Goal: Task Accomplishment & Management: Complete application form

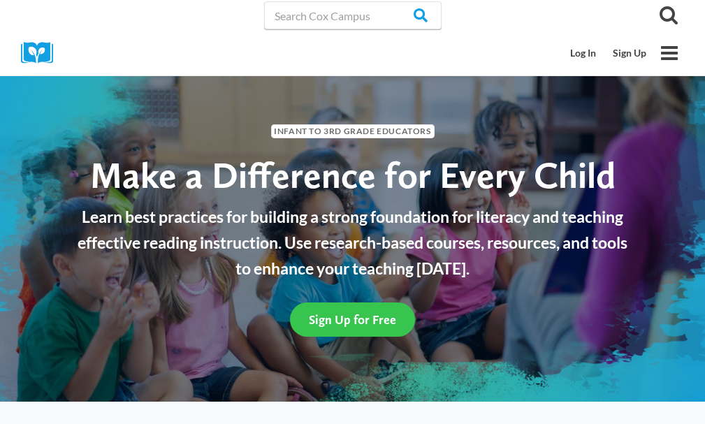
drag, startPoint x: 0, startPoint y: 0, endPoint x: 377, endPoint y: 323, distance: 496.3
click at [377, 323] on span "Sign Up for Free" at bounding box center [352, 320] width 87 height 15
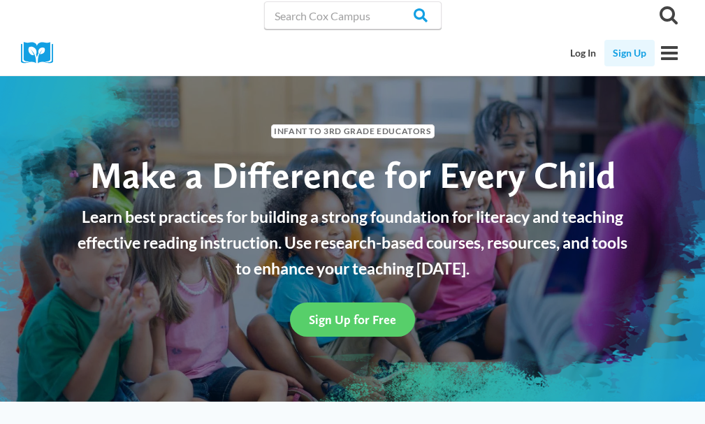
click at [637, 49] on link "Sign Up" at bounding box center [630, 53] width 50 height 27
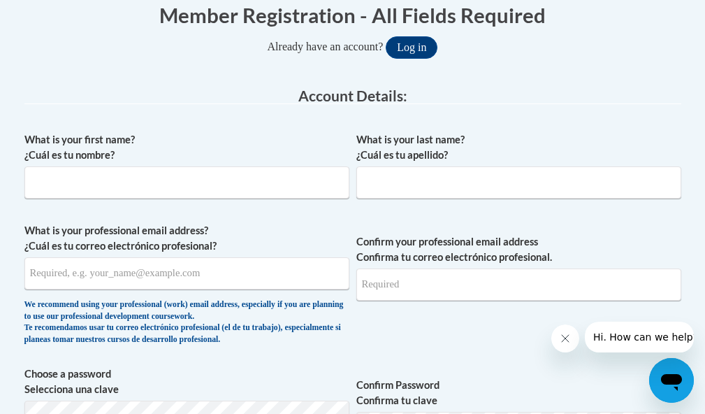
scroll to position [382, 0]
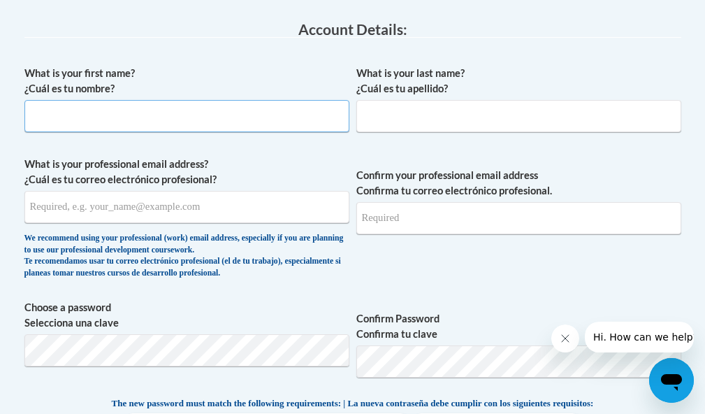
click at [93, 117] on input "What is your first name? ¿Cuál es tu nombre?" at bounding box center [186, 116] width 325 height 32
type input "Angela"
type input "Klingfus"
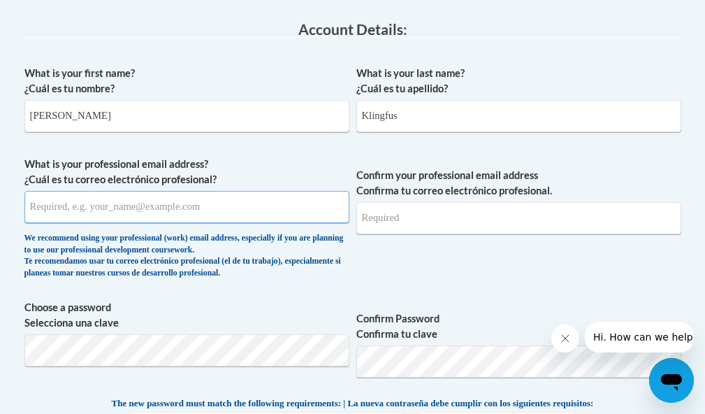
type input "aklingfus@smec.k12.mn.us"
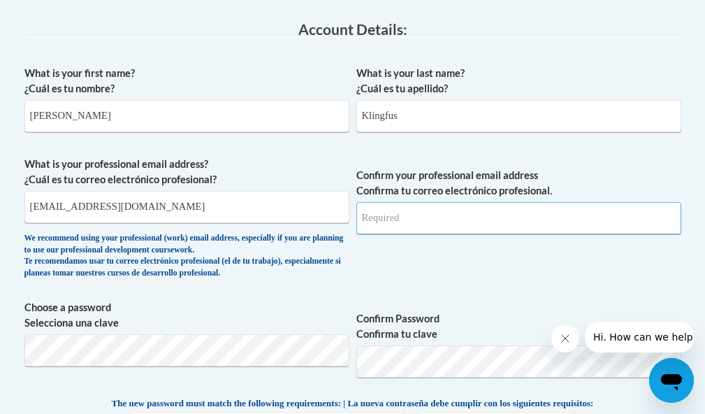
type input "[EMAIL_ADDRESS][DOMAIN_NAME]"
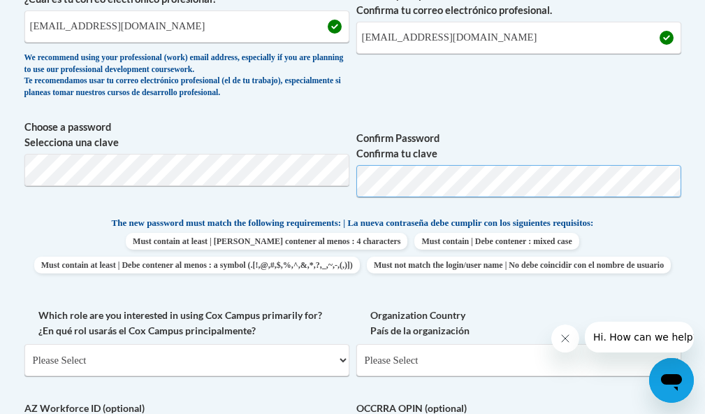
scroll to position [628, 0]
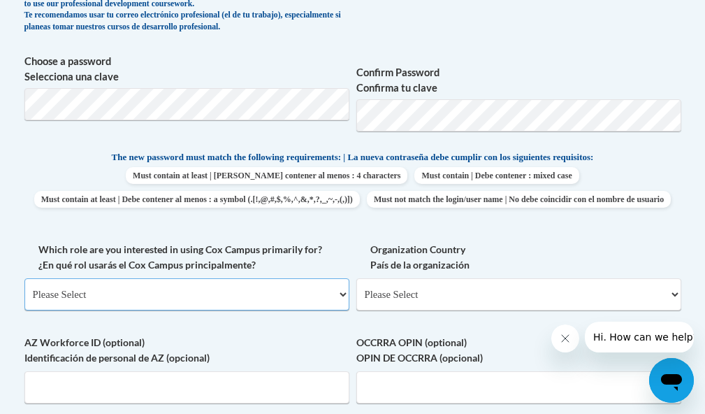
click at [272, 309] on select "Please Select College/University | Colegio/Universidad Community/Nonprofit Part…" at bounding box center [186, 294] width 325 height 32
select select "fbf2d438-af2f-41f8-98f1-81c410e29de3"
click at [24, 302] on select "Please Select College/University | Colegio/Universidad Community/Nonprofit Part…" at bounding box center [186, 294] width 325 height 32
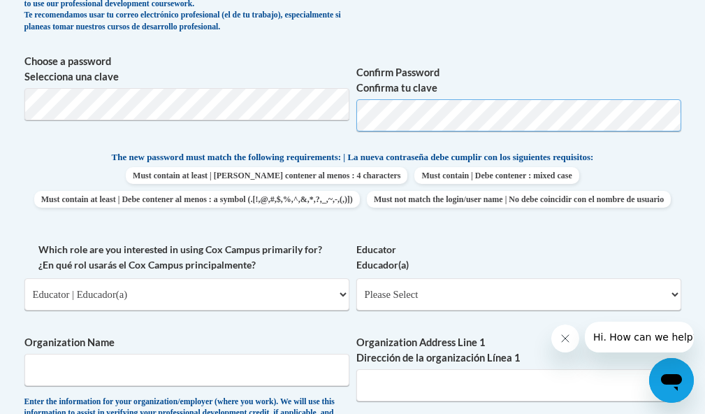
click at [339, 126] on span "Choose a password Selecciona una clave Confirm Password Confirma tu clave" at bounding box center [352, 98] width 657 height 89
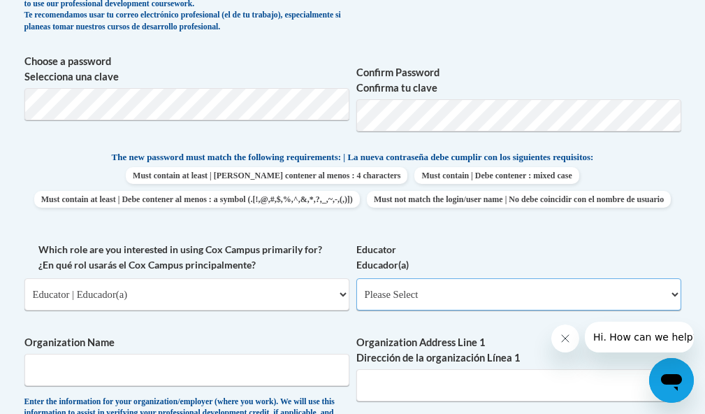
click at [436, 310] on select "Please Select Early Learning/Daycare Teacher/Family Home Care Provider | Maestr…" at bounding box center [519, 294] width 325 height 32
select select "5e2af403-4f2c-4e49-a02f-103e55d7b75b"
click at [357, 302] on select "Please Select Early Learning/Daycare Teacher/Family Home Care Provider | Maestr…" at bounding box center [519, 294] width 325 height 32
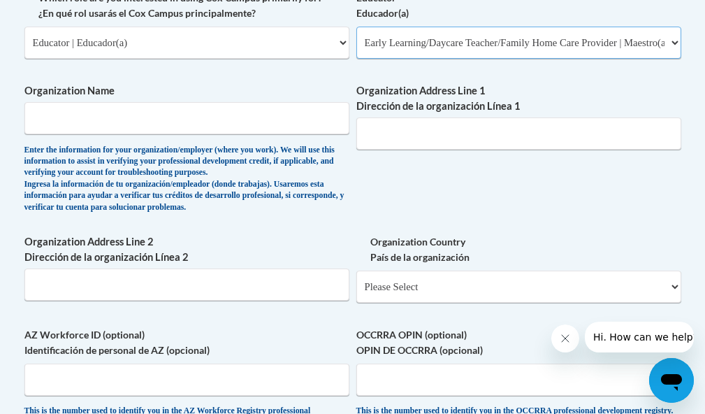
scroll to position [912, 0]
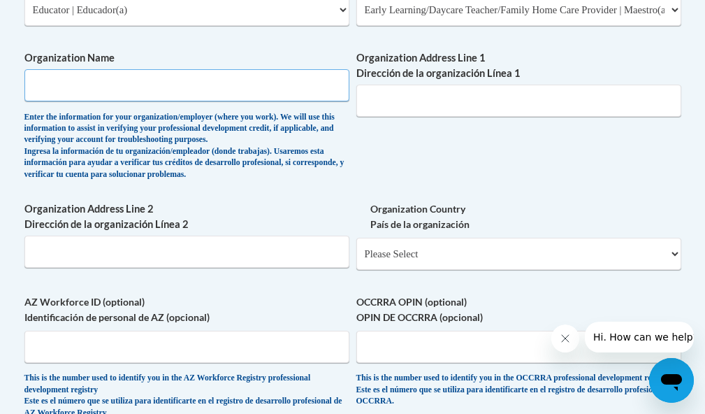
click at [146, 101] on input "Organization Name" at bounding box center [186, 85] width 325 height 32
type input "Southern [US_STATE] Education Consortium"
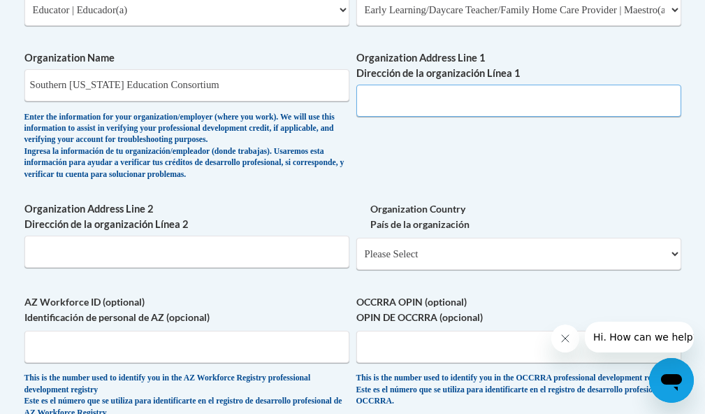
click at [385, 117] on input "Organization Address Line 1 Dirección de la organización Línea 1" at bounding box center [519, 101] width 325 height 32
paste input "[STREET_ADDRESS]"
type input "[STREET_ADDRESS]"
click at [233, 268] on input "Organization Address Line 2 Dirección de la organización Línea 2" at bounding box center [186, 252] width 325 height 32
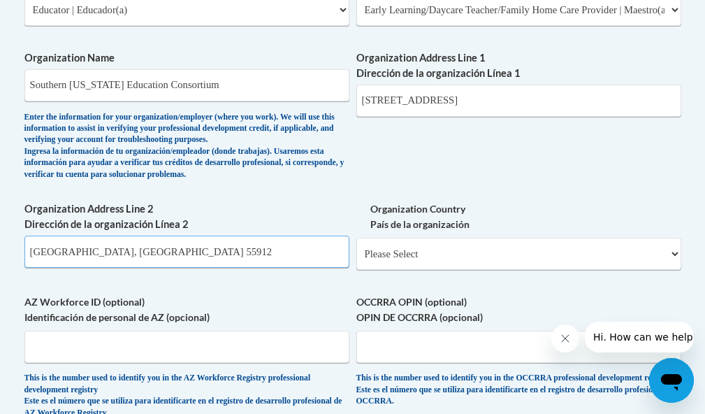
type input "Austin, MN 55912"
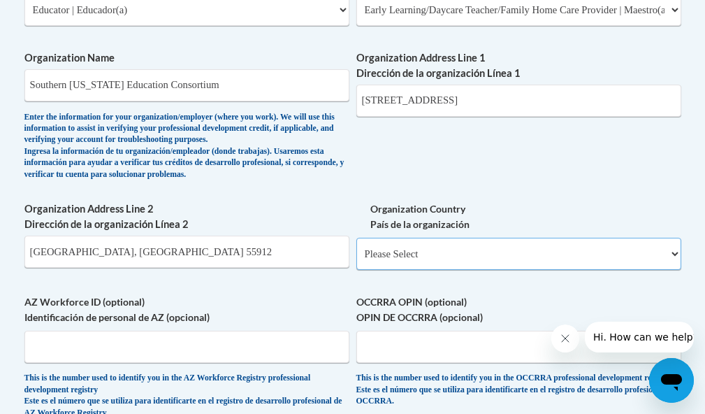
click at [380, 270] on select "Please Select [GEOGRAPHIC_DATA] | [GEOGRAPHIC_DATA] Outside of [GEOGRAPHIC_DATA…" at bounding box center [519, 254] width 325 height 32
select select "ad49bcad-a171-4b2e-b99c-48b446064914"
click at [357, 261] on select "Please Select [GEOGRAPHIC_DATA] | [GEOGRAPHIC_DATA] Outside of [GEOGRAPHIC_DATA…" at bounding box center [519, 254] width 325 height 32
select select
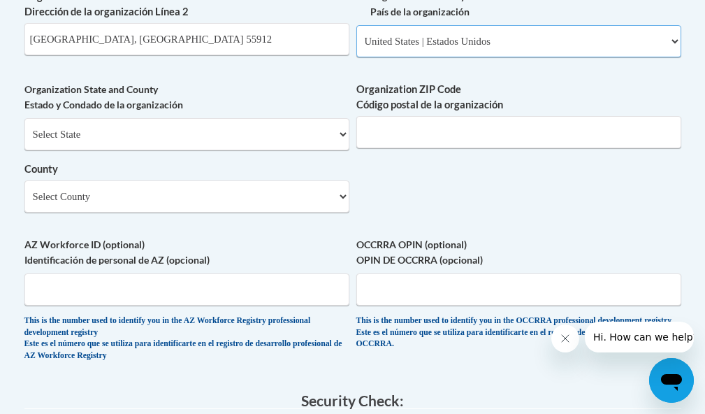
scroll to position [1141, 0]
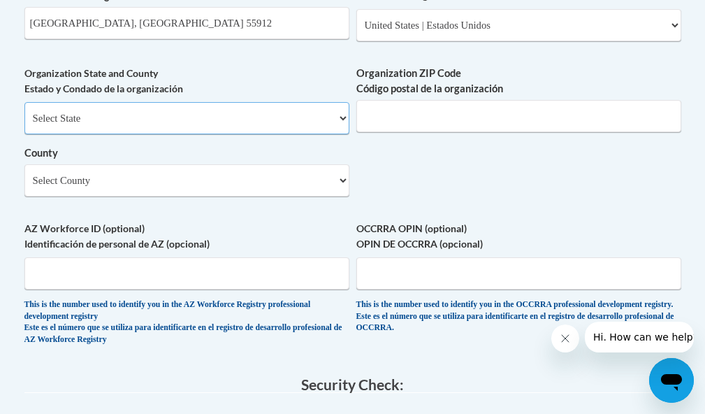
click at [246, 134] on select "Select State [US_STATE] [US_STATE] [US_STATE] [US_STATE] [US_STATE] [US_STATE] …" at bounding box center [186, 118] width 325 height 32
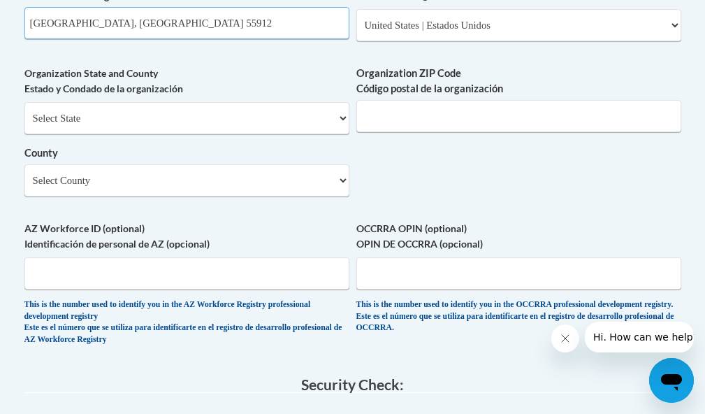
drag, startPoint x: 171, startPoint y: 45, endPoint x: 10, endPoint y: 42, distance: 160.8
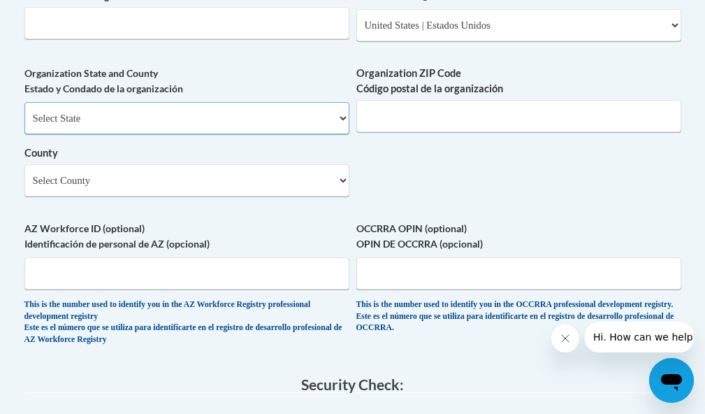
click at [76, 134] on select "Select State [US_STATE] [US_STATE] [US_STATE] [US_STATE] [US_STATE] [US_STATE] …" at bounding box center [186, 118] width 325 height 32
select select "[US_STATE]"
click at [24, 125] on select "Select State [US_STATE] [US_STATE] [US_STATE] [US_STATE] [US_STATE] [US_STATE] …" at bounding box center [186, 118] width 325 height 32
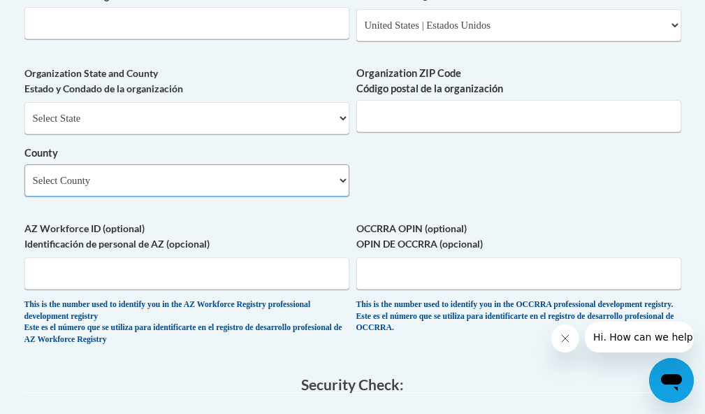
click at [133, 196] on select "Select County Aitkin Anoka [PERSON_NAME] [PERSON_NAME] Big [PERSON_NAME] Blue E…" at bounding box center [186, 180] width 325 height 32
select select "Mower"
click at [24, 187] on select "Select County Aitkin Anoka [PERSON_NAME] [PERSON_NAME] Big [PERSON_NAME] Blue E…" at bounding box center [186, 180] width 325 height 32
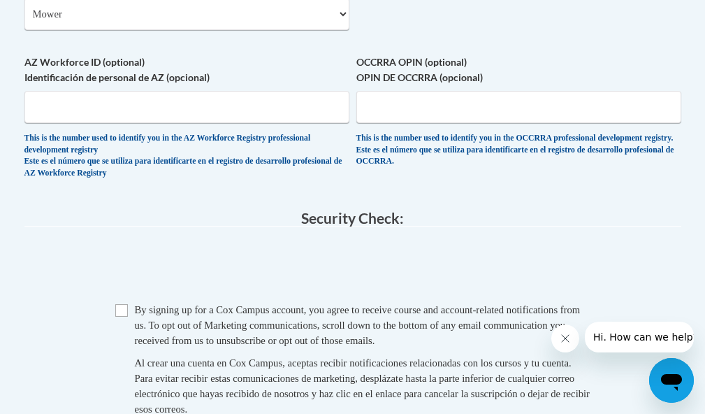
scroll to position [1451, 0]
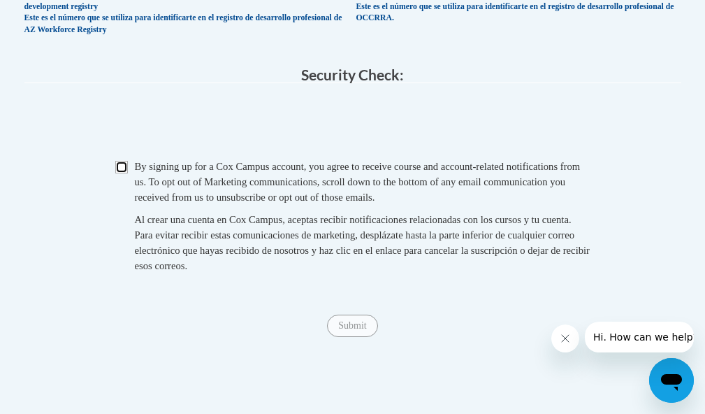
click at [122, 173] on input "Checkbox" at bounding box center [121, 167] width 13 height 13
checkbox input "true"
click at [350, 337] on input "Submit" at bounding box center [352, 326] width 50 height 22
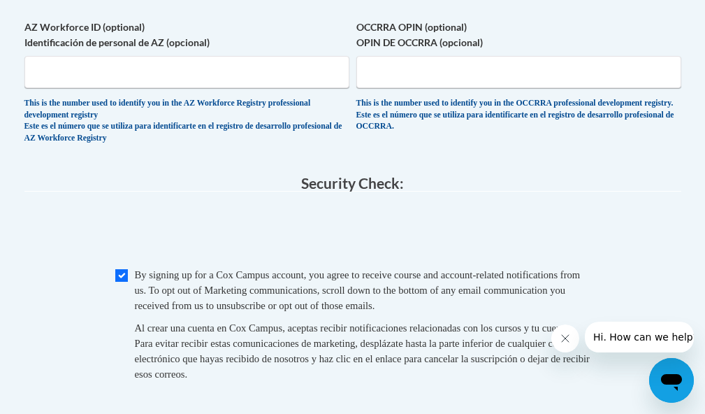
scroll to position [1692, 0]
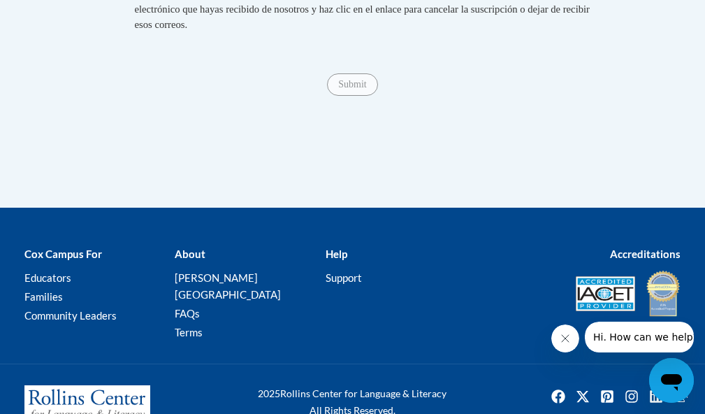
type input "55912"
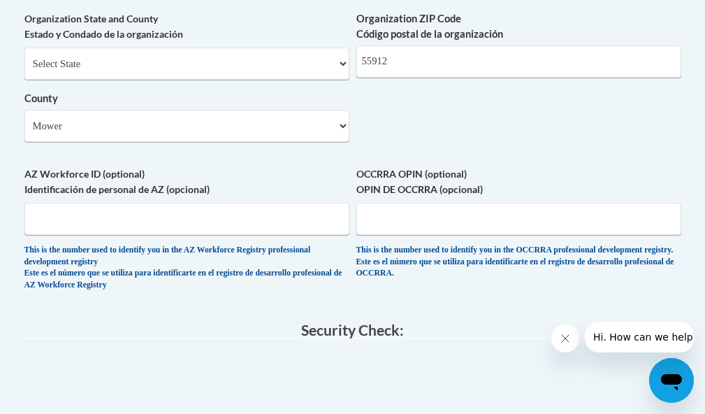
scroll to position [1157, 0]
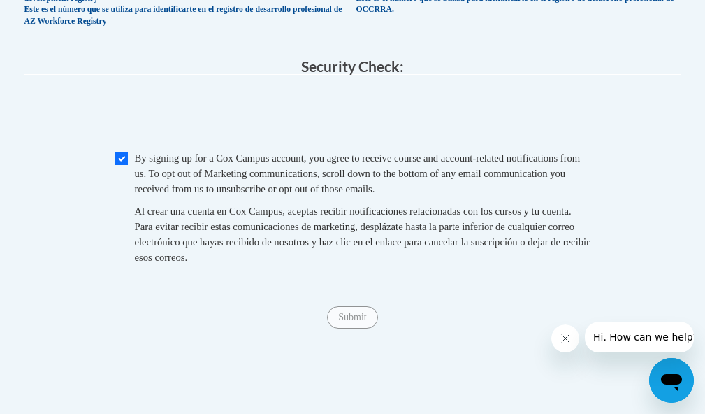
scroll to position [1506, 0]
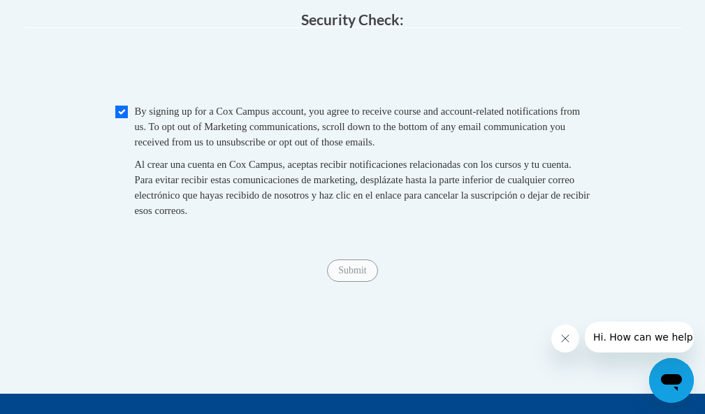
click at [154, 92] on span "0cAFcWeA7UnM8MT9efoknIT31lzOK356Iu8QUVeawDlbhcD3lgKvgN047-uLMJ1JkQmzOFmftNJS8uS…" at bounding box center [352, 69] width 657 height 55
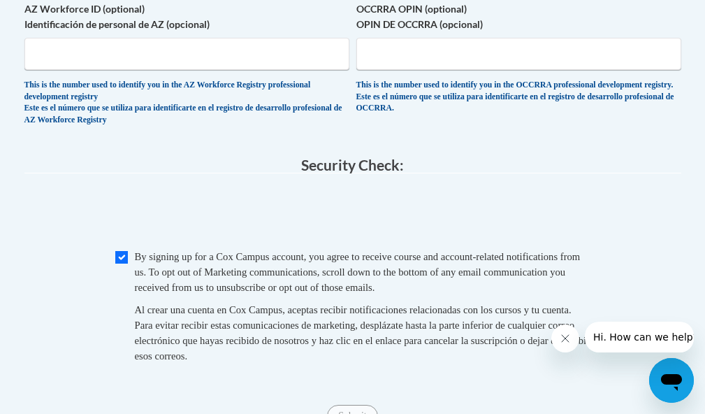
scroll to position [1321, 0]
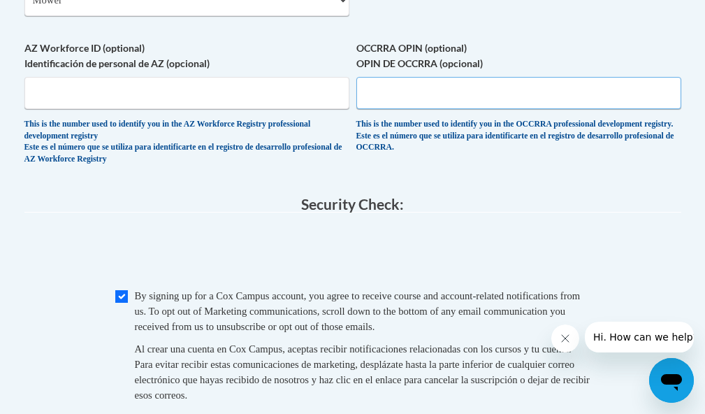
click at [415, 109] on input "OCCRRA OPIN (optional) OPIN DE OCCRRA (opcional)" at bounding box center [519, 93] width 325 height 32
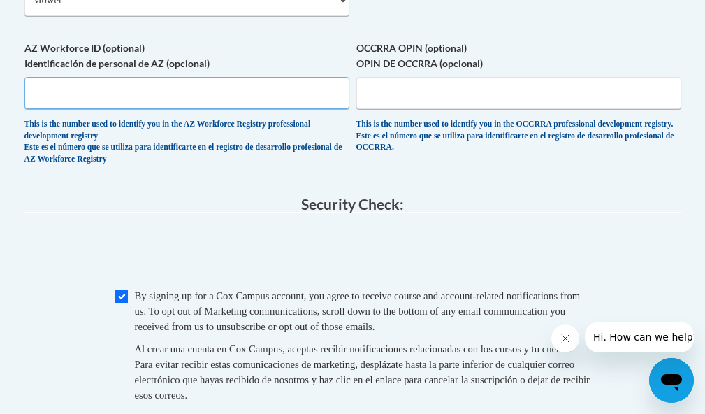
click at [275, 109] on input "AZ Workforce ID (optional) Identificación de personal de AZ (opcional)" at bounding box center [186, 93] width 325 height 32
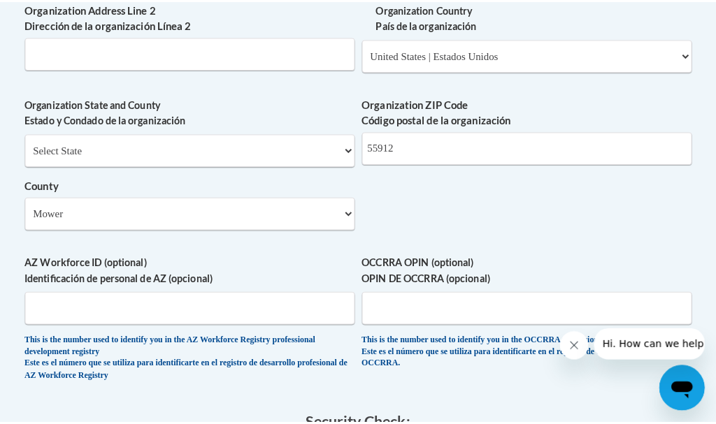
scroll to position [1097, 0]
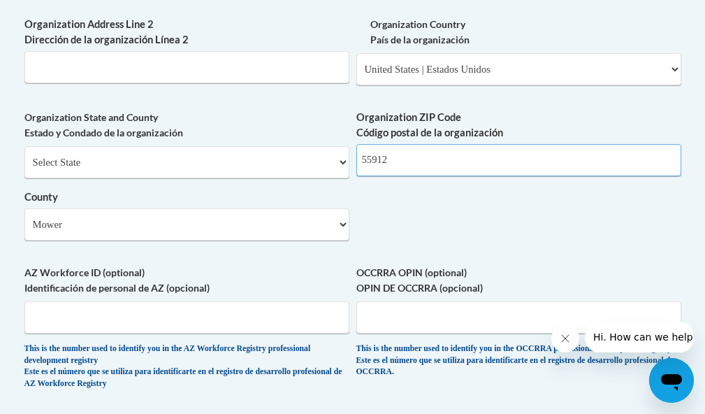
click at [423, 169] on input "55912" at bounding box center [519, 160] width 325 height 32
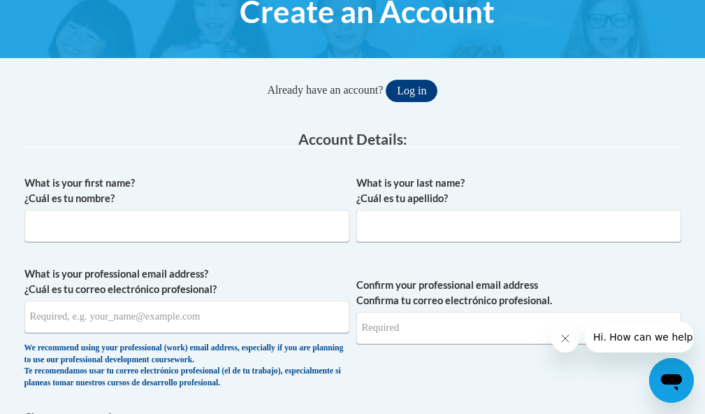
scroll to position [111, 0]
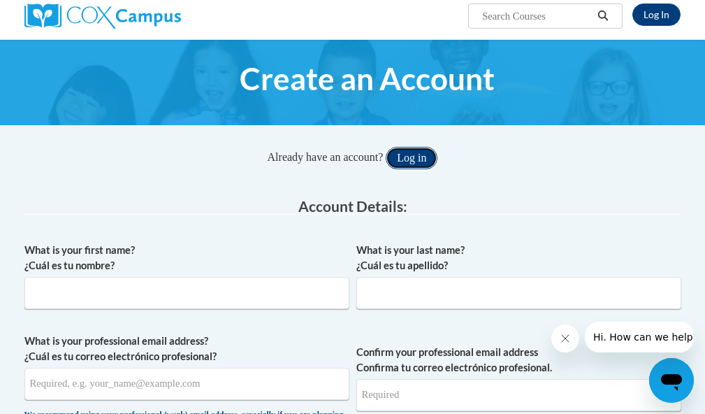
click at [413, 153] on button "Log in" at bounding box center [412, 158] width 52 height 22
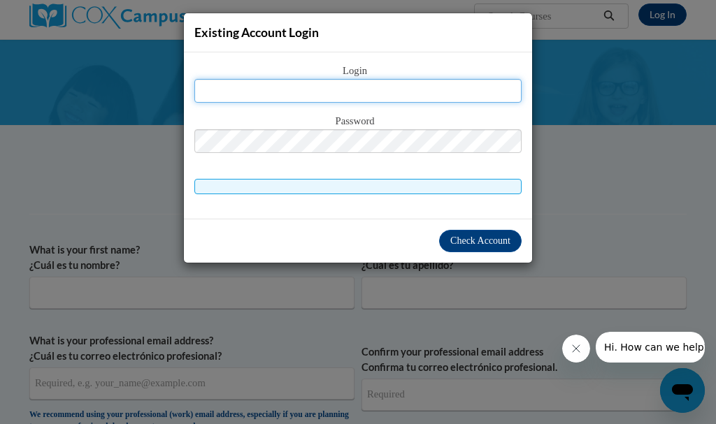
click at [359, 91] on input "text" at bounding box center [357, 91] width 327 height 24
type input "[EMAIL_ADDRESS][DOMAIN_NAME]"
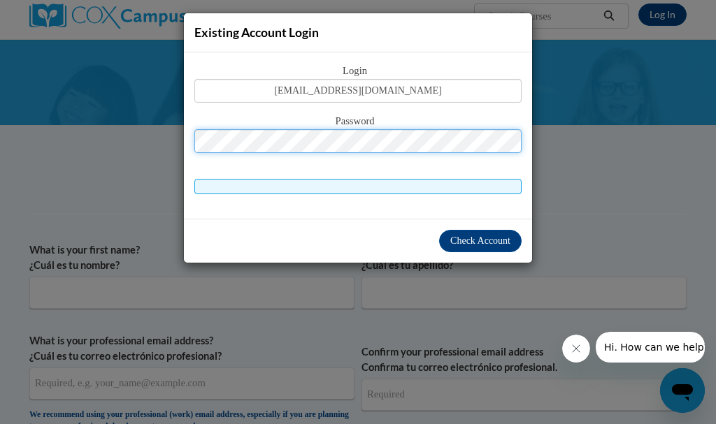
click at [392, 147] on button "Log in" at bounding box center [418, 158] width 52 height 22
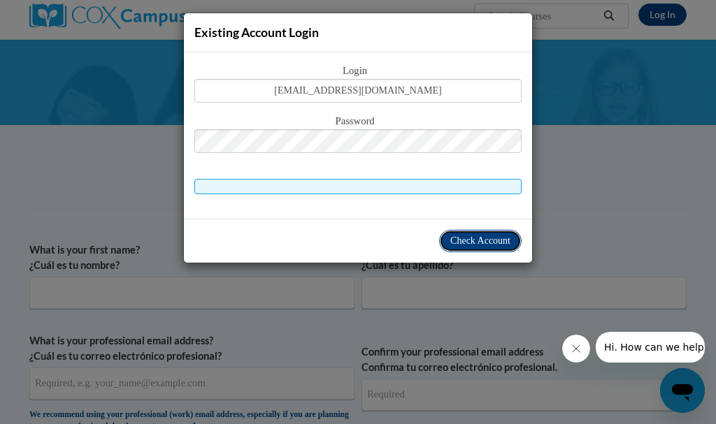
click at [478, 234] on button "Check Account" at bounding box center [480, 241] width 82 height 22
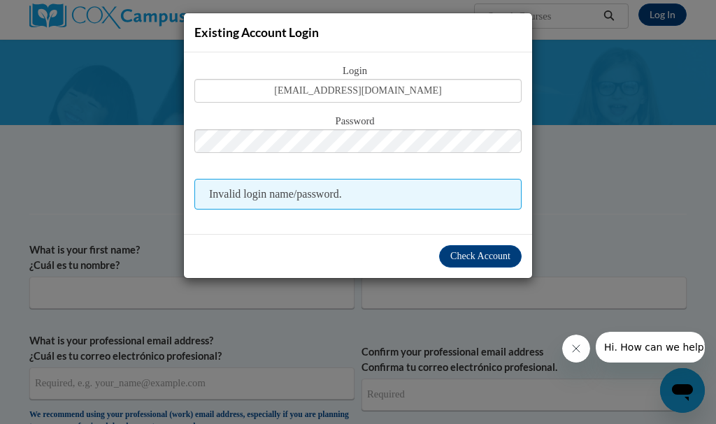
click at [559, 104] on div "Existing Account Login Login [EMAIL_ADDRESS][DOMAIN_NAME] Password Invalid logi…" at bounding box center [358, 212] width 716 height 424
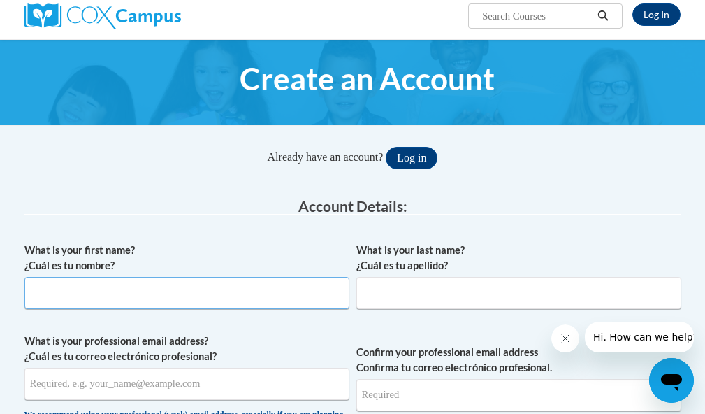
click at [180, 303] on input "What is your first name? ¿Cuál es tu nombre?" at bounding box center [186, 293] width 325 height 32
type input "[PERSON_NAME]"
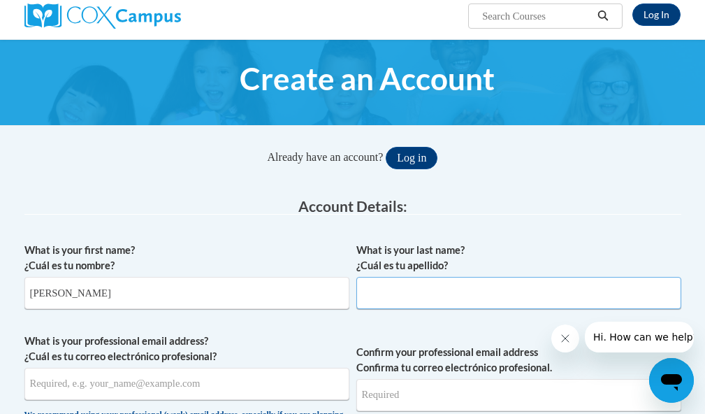
type input "[PERSON_NAME]"
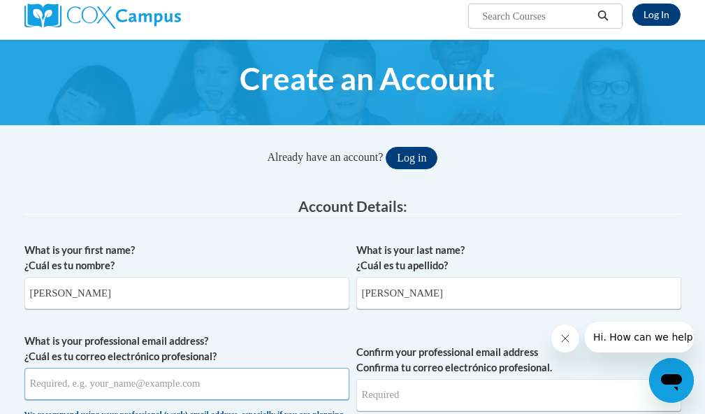
type input "[EMAIL_ADDRESS][DOMAIN_NAME]"
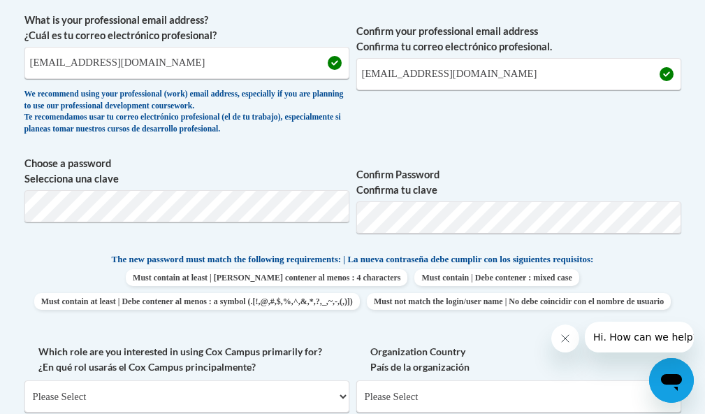
scroll to position [468, 0]
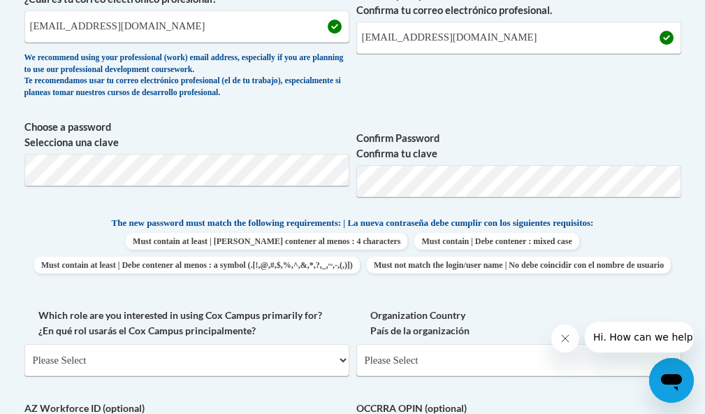
click at [508, 120] on span "Confirm Password Confirma tu clave" at bounding box center [519, 164] width 325 height 89
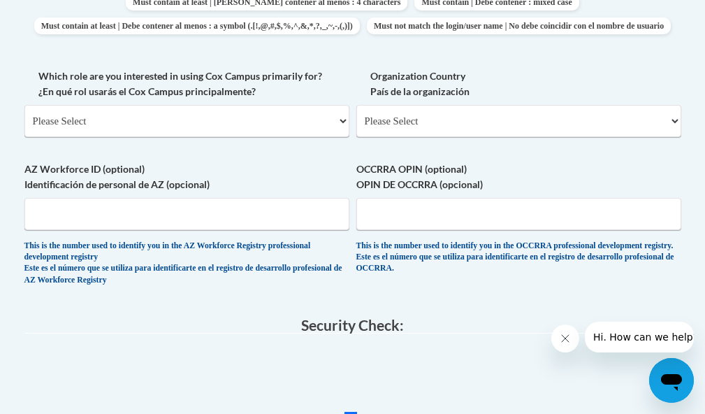
scroll to position [713, 0]
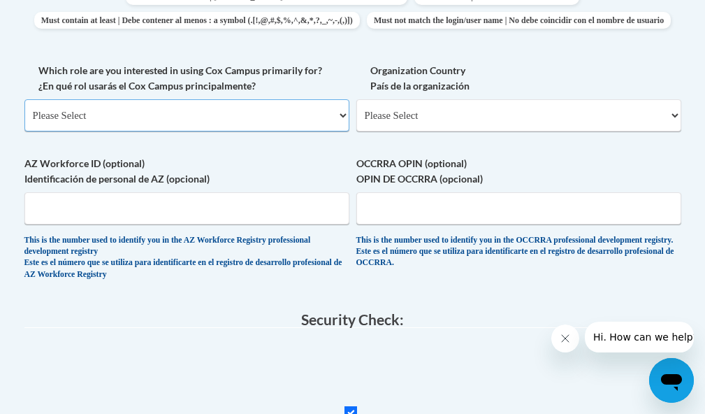
click at [284, 131] on select "Please Select College/University | Colegio/Universidad Community/Nonprofit Part…" at bounding box center [186, 115] width 325 height 32
select select "fbf2d438-af2f-41f8-98f1-81c410e29de3"
click at [24, 123] on select "Please Select College/University | Colegio/Universidad Community/Nonprofit Part…" at bounding box center [186, 115] width 325 height 32
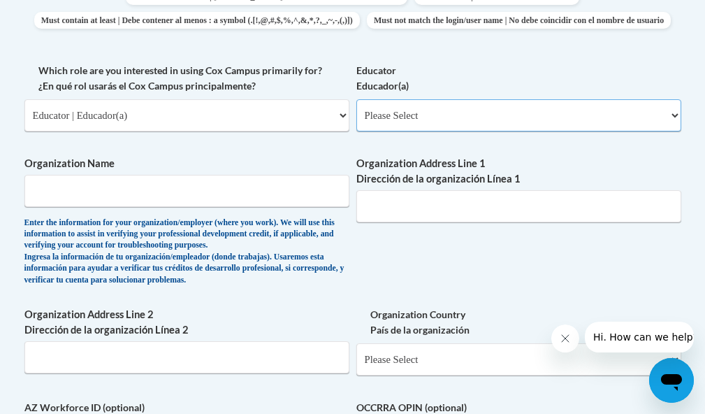
click at [401, 131] on select "Please Select Early Learning/Daycare Teacher/Family Home Care Provider | Maestr…" at bounding box center [519, 115] width 325 height 32
select select "5e2af403-4f2c-4e49-a02f-103e55d7b75b"
click at [357, 123] on select "Please Select Early Learning/Daycare Teacher/Family Home Care Provider | Maestr…" at bounding box center [519, 115] width 325 height 32
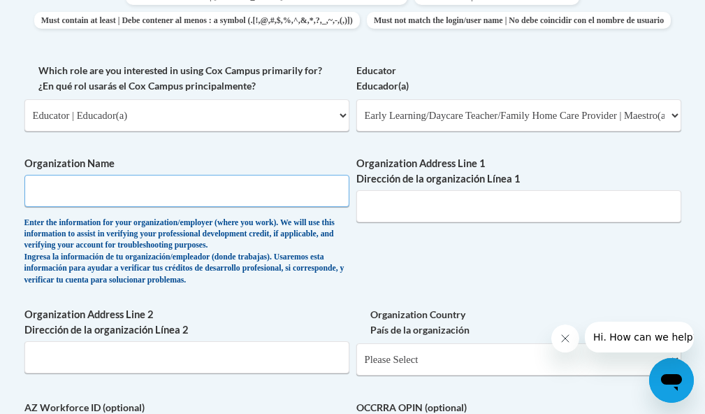
click at [220, 207] on input "Organization Name" at bounding box center [186, 191] width 325 height 32
type input "Southern [US_STATE] Education Consortium"
click at [400, 219] on input "Organization Address Line 1 Dirección de la organización Línea 1" at bounding box center [519, 206] width 325 height 32
paste input "[STREET_ADDRESS]"
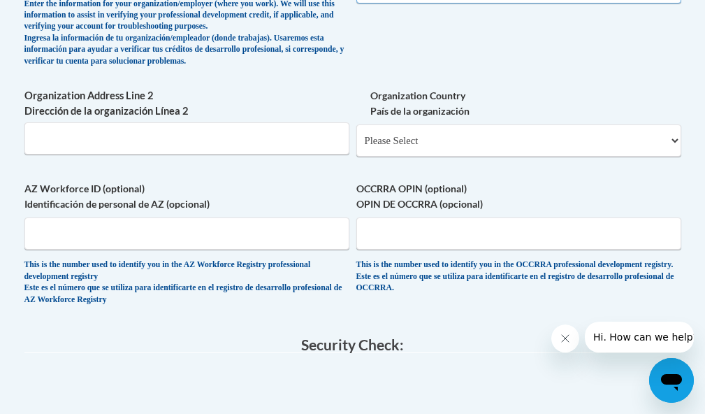
scroll to position [948, 0]
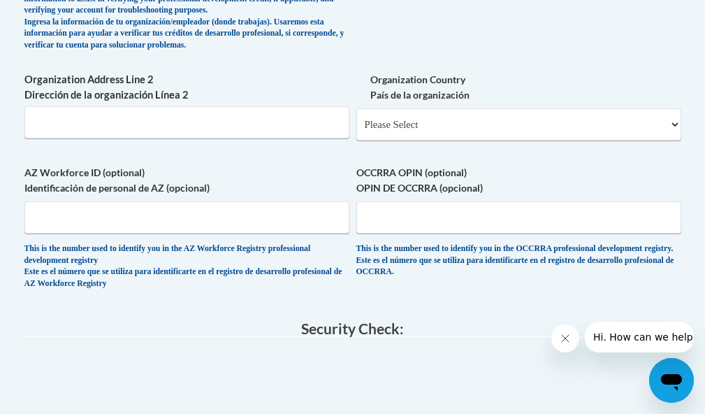
type input "[STREET_ADDRESS]"
click at [454, 141] on select "Please Select [GEOGRAPHIC_DATA] | [GEOGRAPHIC_DATA] Outside of [GEOGRAPHIC_DATA…" at bounding box center [519, 124] width 325 height 32
select select "ad49bcad-a171-4b2e-b99c-48b446064914"
click at [357, 132] on select "Please Select [GEOGRAPHIC_DATA] | [GEOGRAPHIC_DATA] Outside of [GEOGRAPHIC_DATA…" at bounding box center [519, 124] width 325 height 32
select select
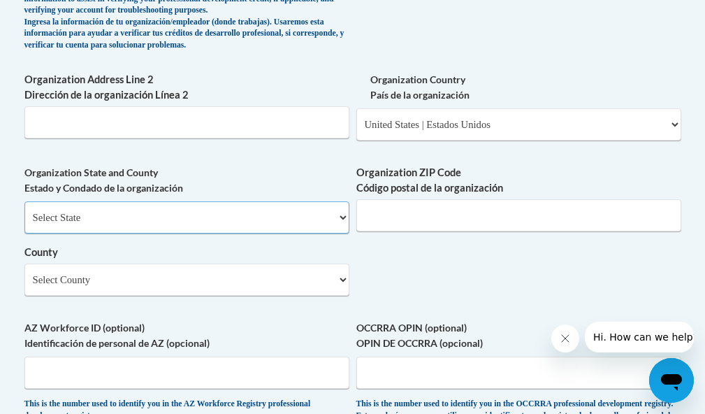
click at [124, 234] on select "Select State [US_STATE] [US_STATE] [US_STATE] [US_STATE] [US_STATE] [US_STATE] …" at bounding box center [186, 217] width 325 height 32
select select "[US_STATE]"
click at [24, 224] on select "Select State [US_STATE] [US_STATE] [US_STATE] [US_STATE] [US_STATE] [US_STATE] …" at bounding box center [186, 217] width 325 height 32
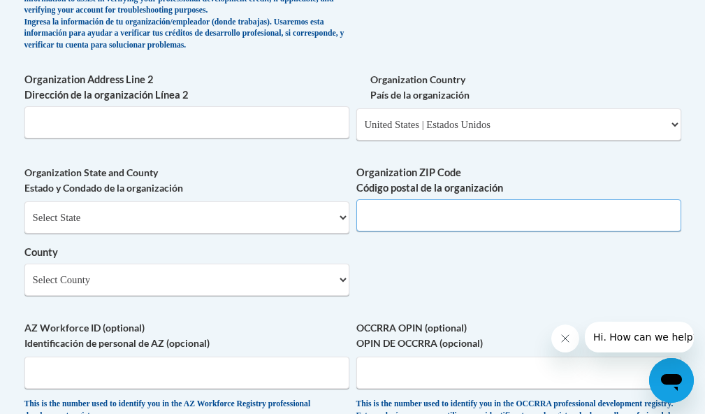
click at [411, 231] on input "Organization ZIP Code Código postal de la organización" at bounding box center [519, 215] width 325 height 32
type input "55912"
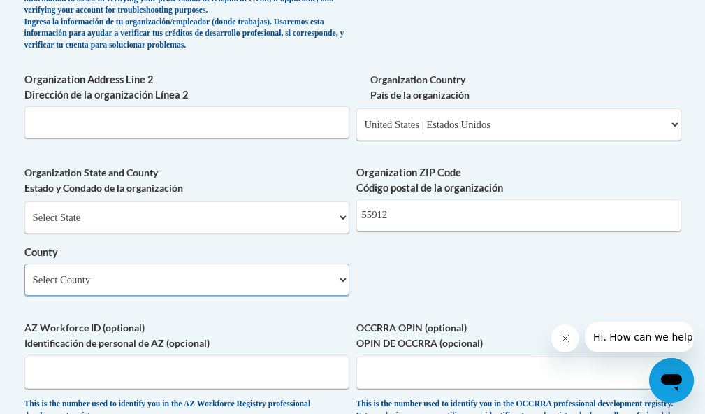
click at [254, 296] on select "Select County Aitkin Anoka [PERSON_NAME] [PERSON_NAME] Big [PERSON_NAME] Blue E…" at bounding box center [186, 280] width 325 height 32
select select "Mower"
click at [24, 287] on select "Select County Aitkin Anoka [PERSON_NAME] [PERSON_NAME] Big [PERSON_NAME] Blue E…" at bounding box center [186, 280] width 325 height 32
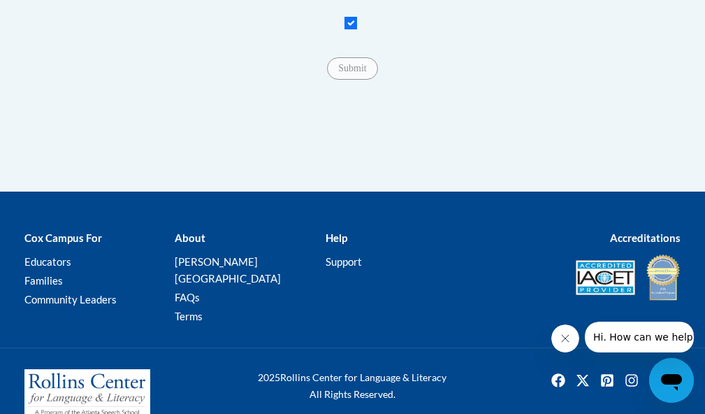
scroll to position [1179, 0]
